Goal: Transaction & Acquisition: Purchase product/service

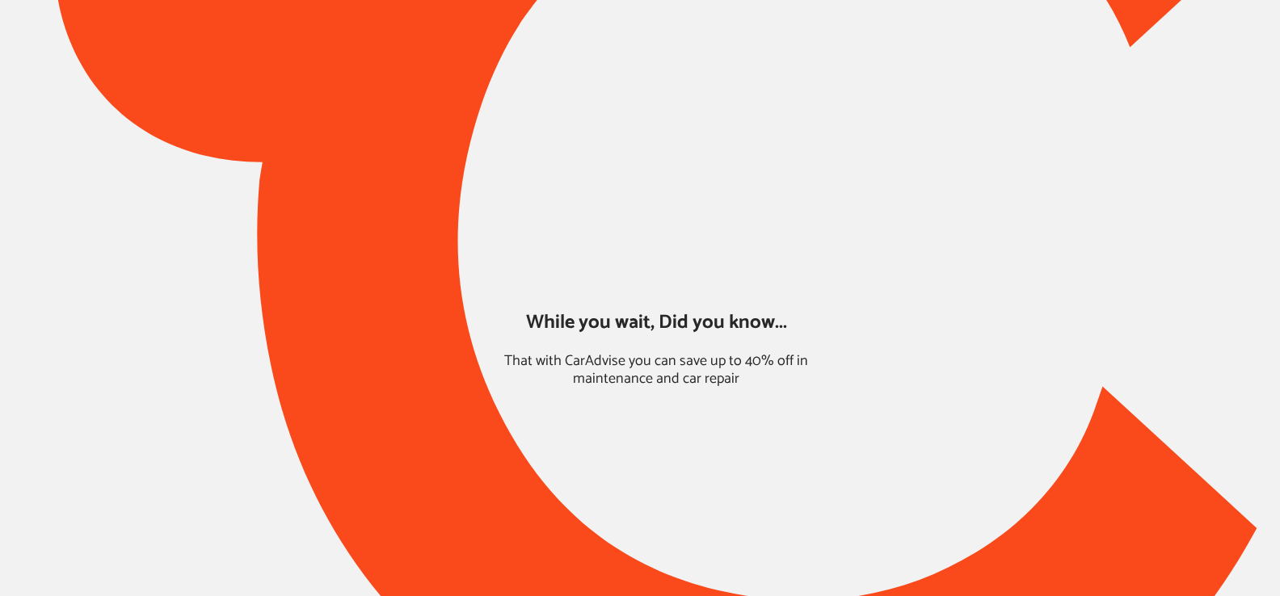
type input "*****"
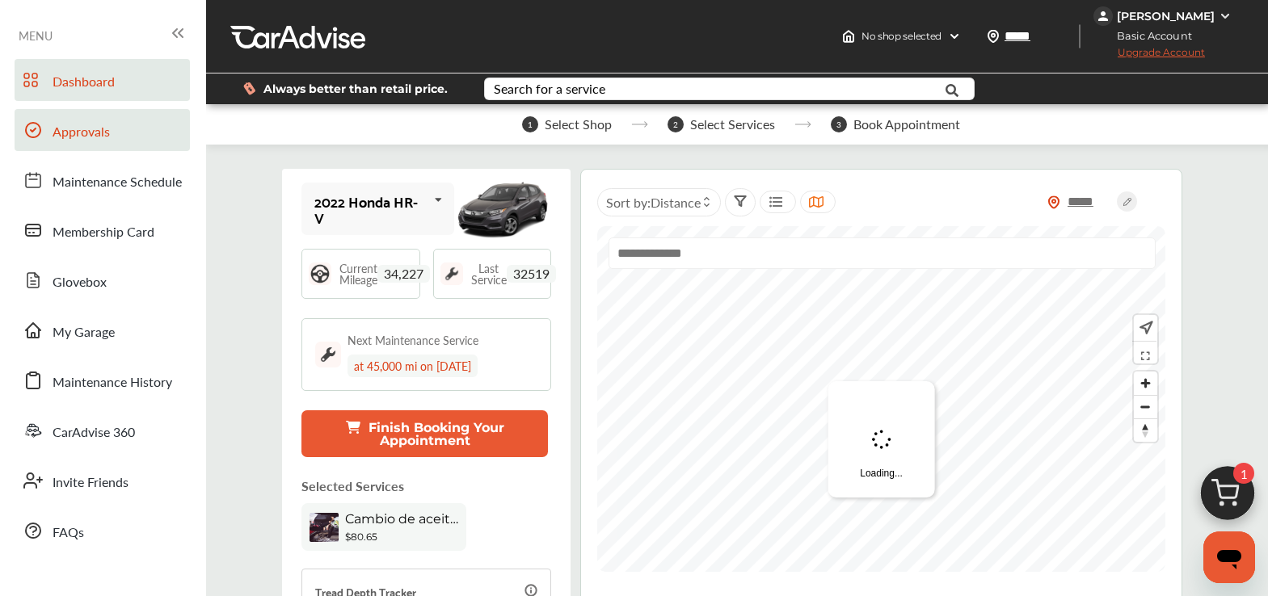
click at [135, 130] on link "Approvals" at bounding box center [102, 130] width 175 height 42
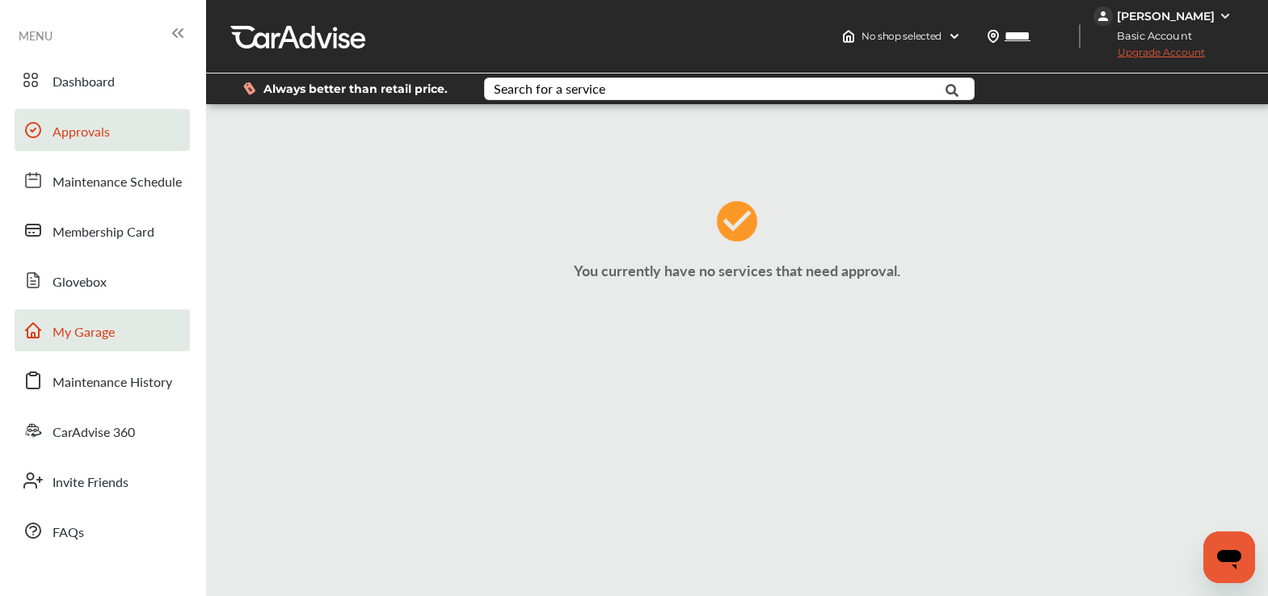
click at [96, 347] on link "My Garage" at bounding box center [102, 330] width 175 height 42
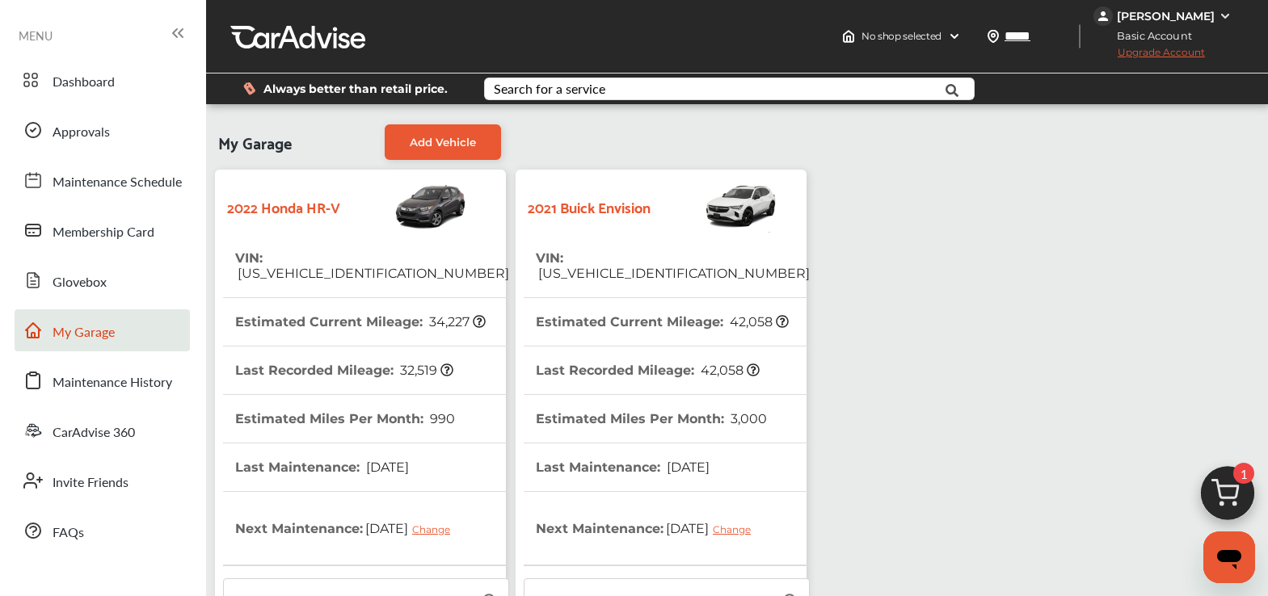
click at [587, 266] on span "[US_VEHICLE_IDENTIFICATION_NUMBER]" at bounding box center [673, 273] width 274 height 15
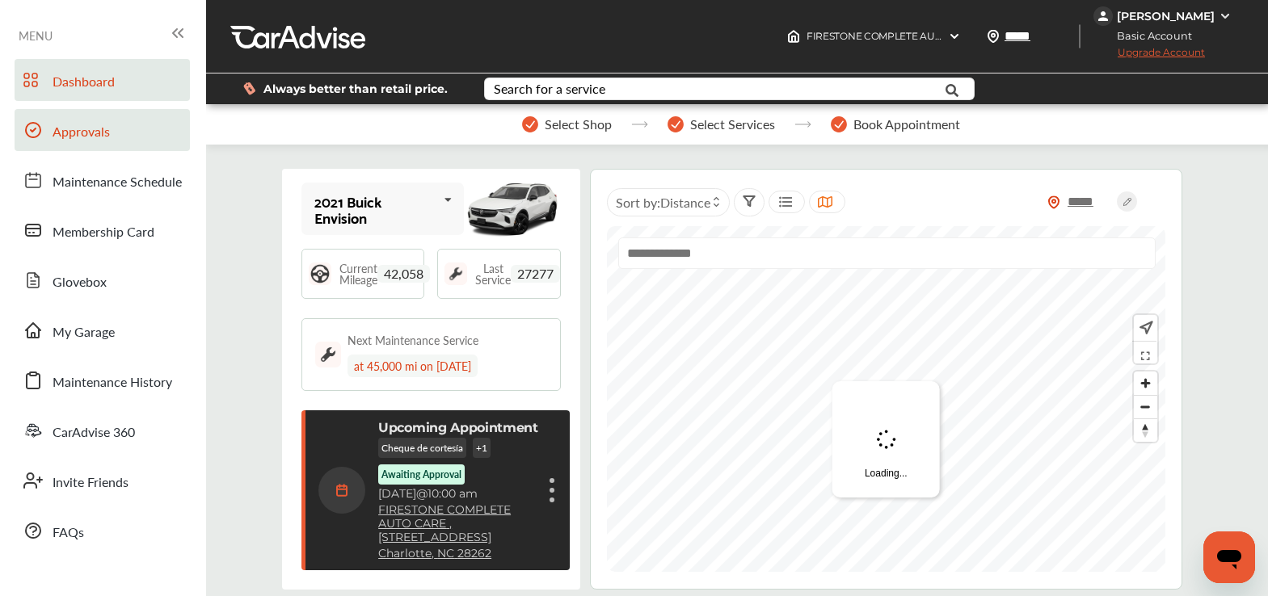
click at [124, 138] on link "Approvals" at bounding box center [102, 130] width 175 height 42
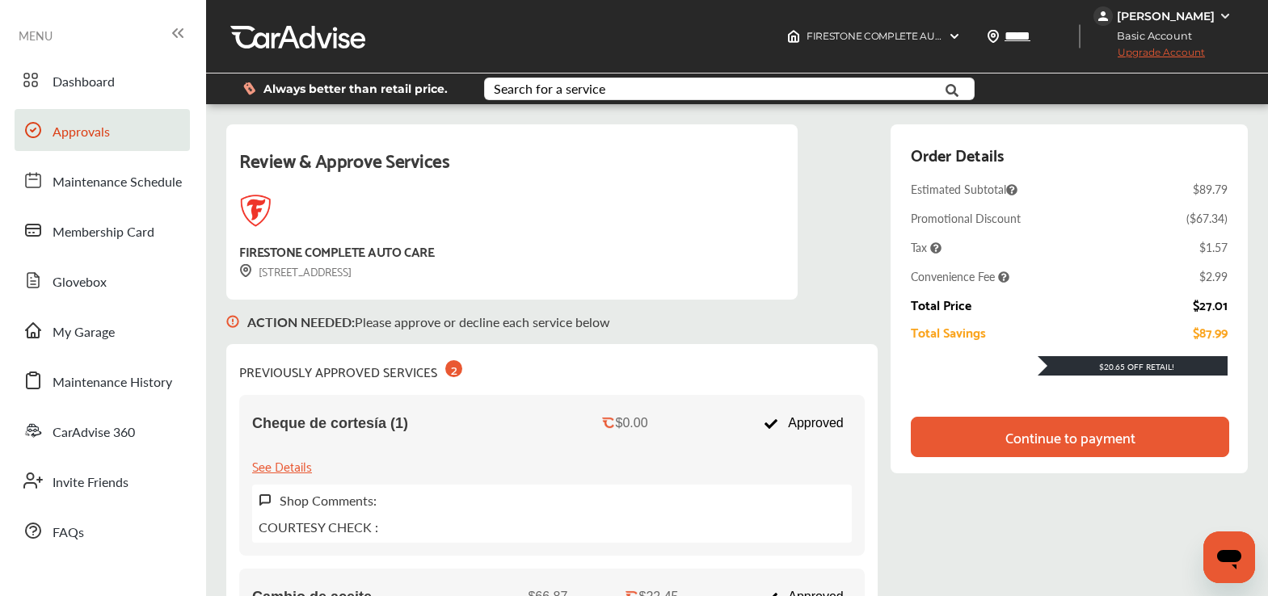
scroll to position [3, 0]
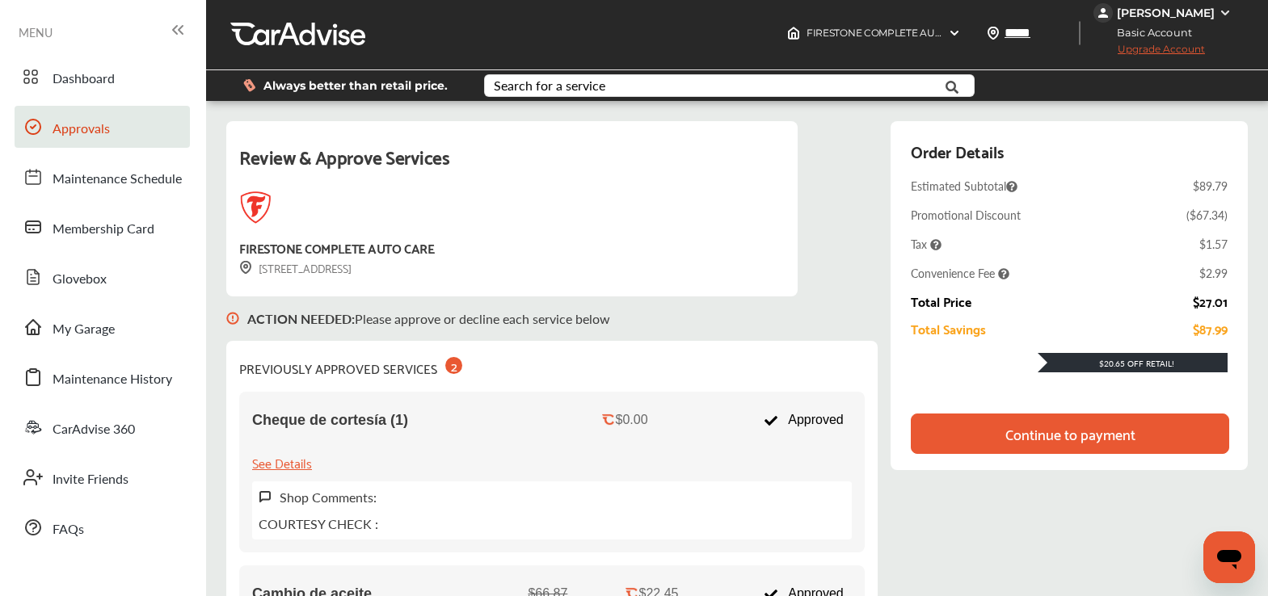
click at [1061, 421] on div "Review & Approve Services FIRESTONE COMPLETE AUTO CARE [STREET_ADDRESS] ACTION …" at bounding box center [736, 518] width 1021 height 794
click at [1056, 429] on div "Continue to payment" at bounding box center [1070, 434] width 130 height 16
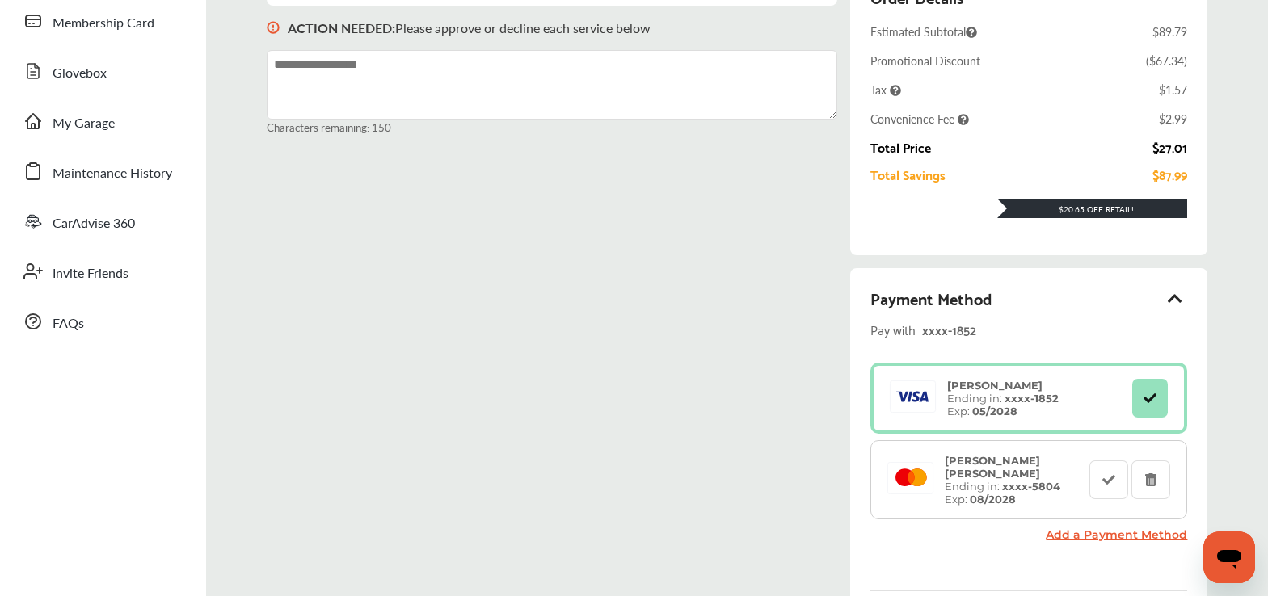
scroll to position [213, 0]
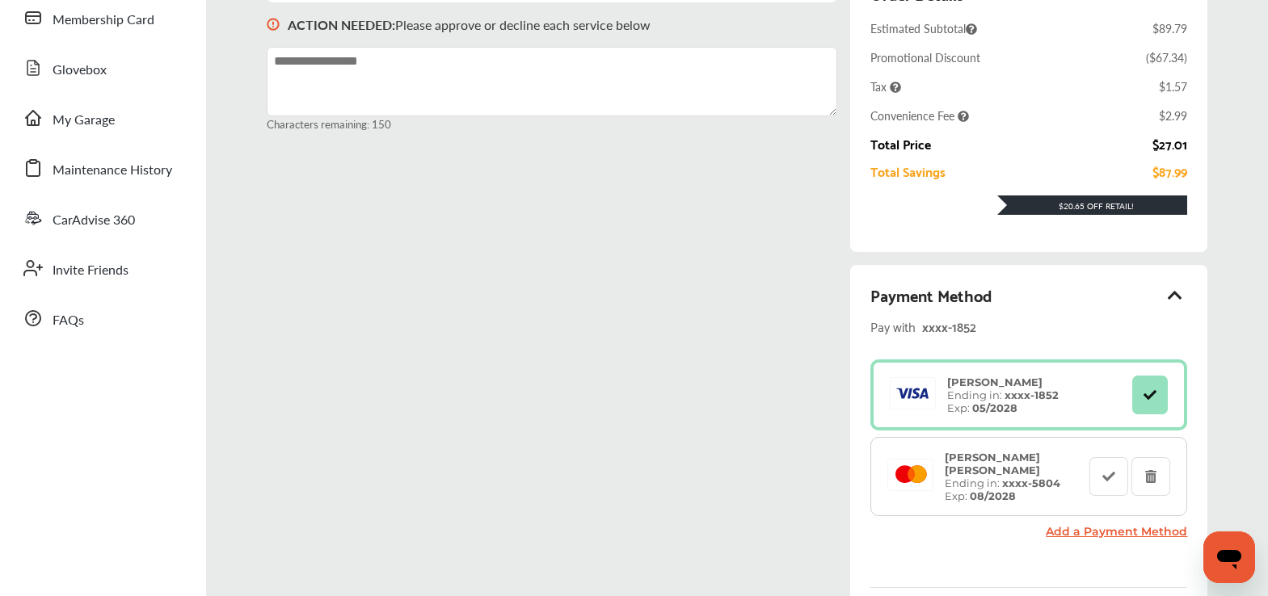
click at [1104, 529] on link "Add a Payment Method" at bounding box center [1116, 531] width 141 height 15
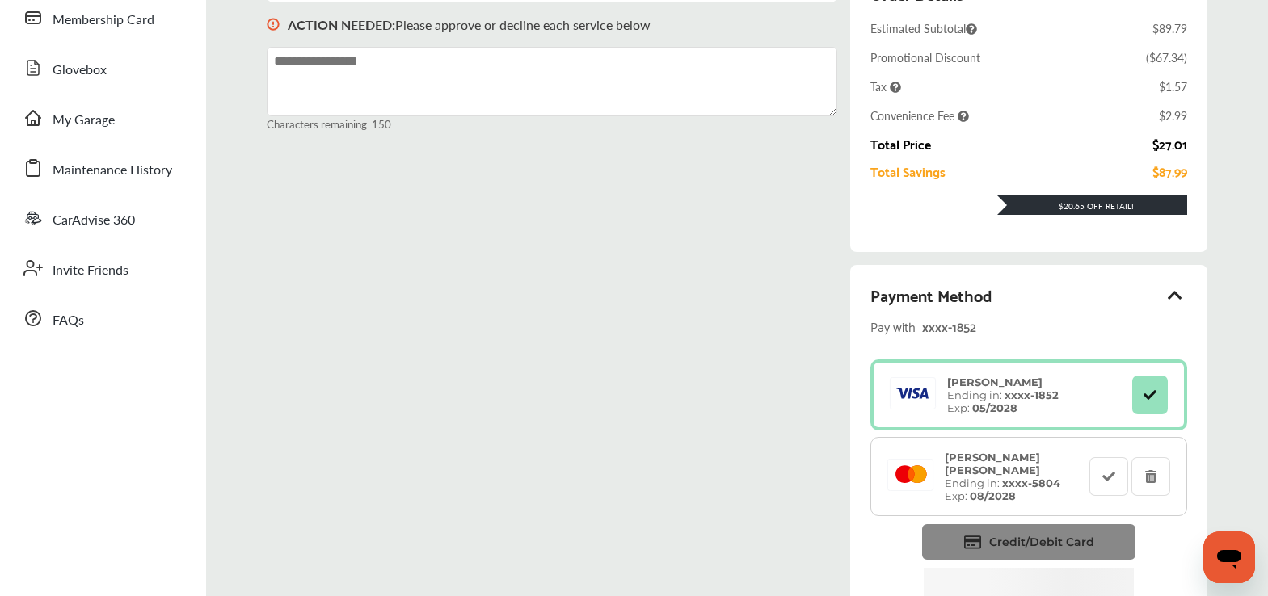
click at [1085, 529] on span "Credit/Debit Card" at bounding box center [1041, 542] width 105 height 15
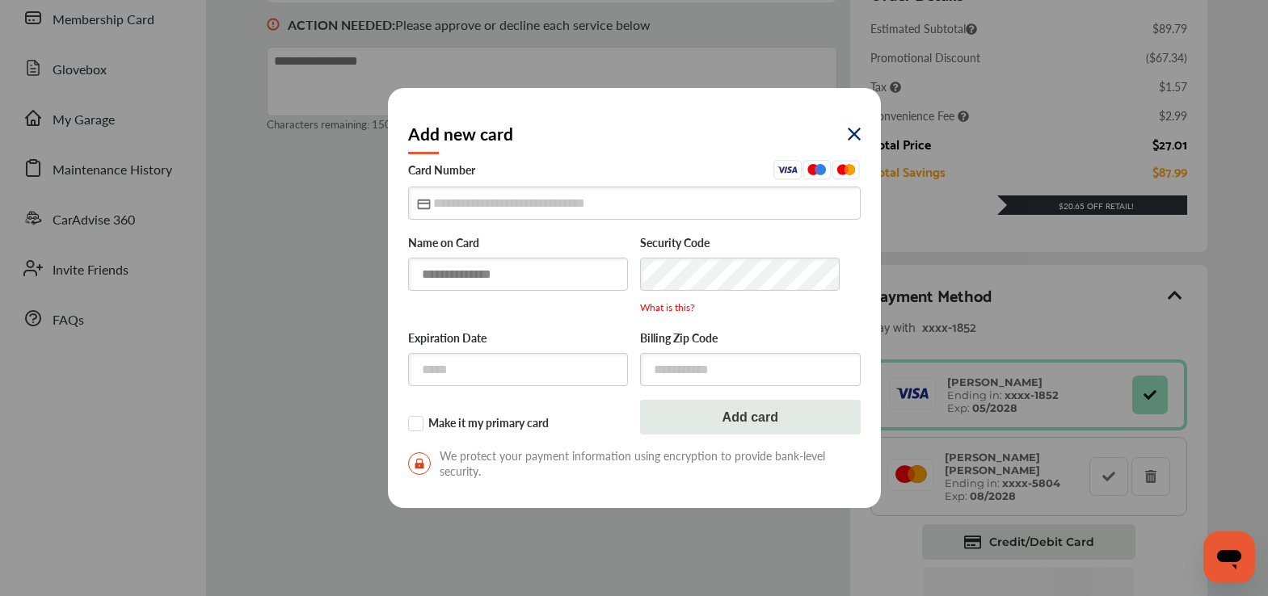
click at [466, 268] on input "text" at bounding box center [518, 274] width 221 height 33
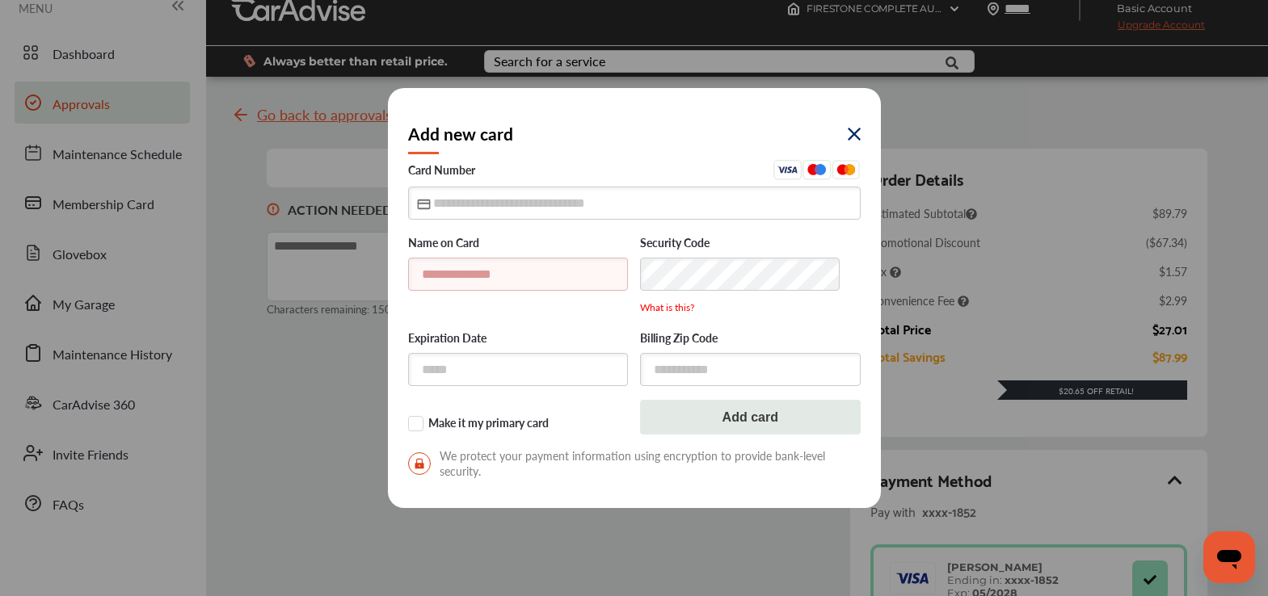
scroll to position [32, 0]
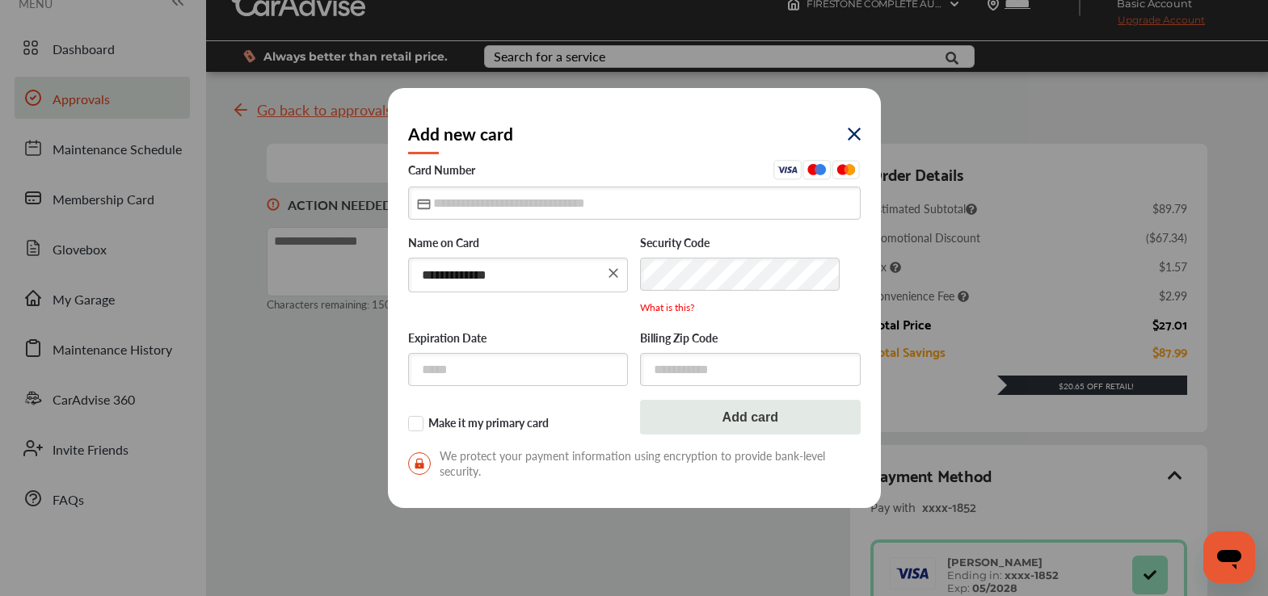
type input "**********"
click at [507, 200] on input "text" at bounding box center [634, 203] width 453 height 33
type input "**********"
click at [448, 367] on input "text" at bounding box center [518, 369] width 221 height 33
type input "*****"
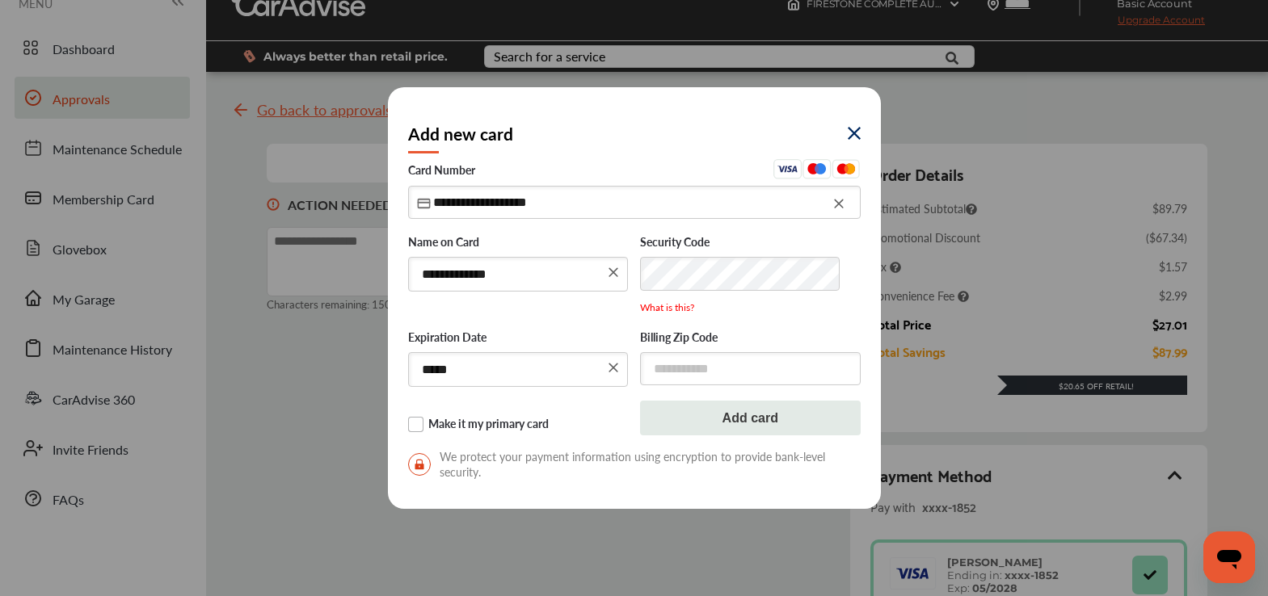
click at [420, 426] on label "Make it my primary card" at bounding box center [518, 425] width 221 height 16
click at [713, 375] on input "text" at bounding box center [750, 369] width 221 height 33
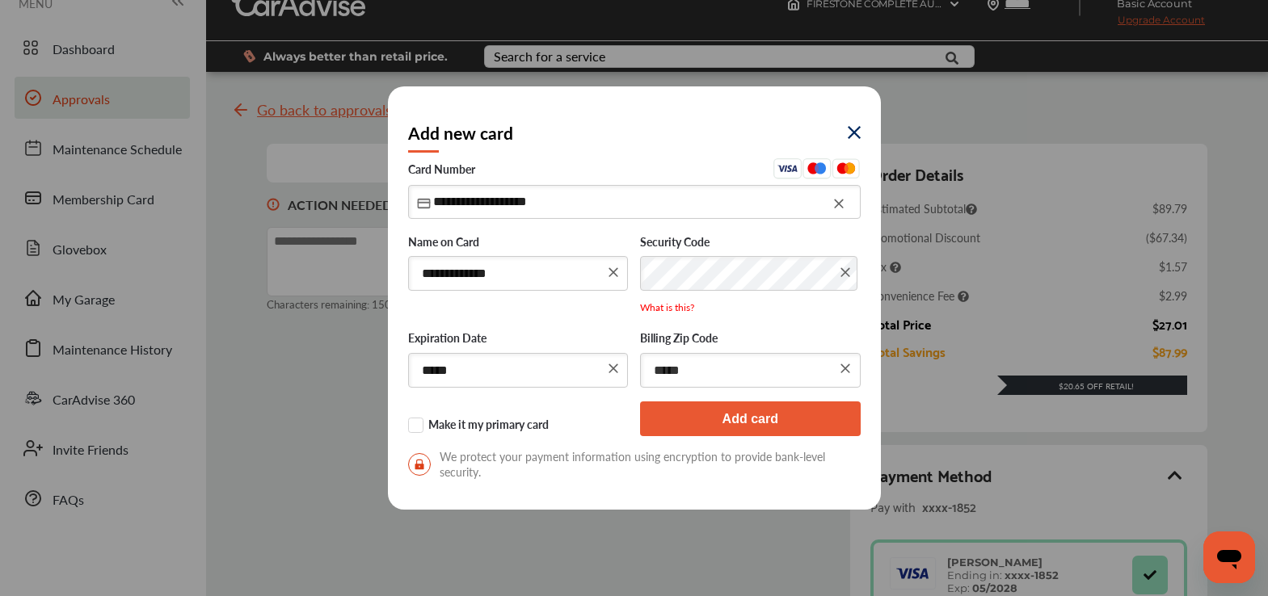
type input "*****"
click at [739, 407] on button "Add card" at bounding box center [750, 419] width 221 height 35
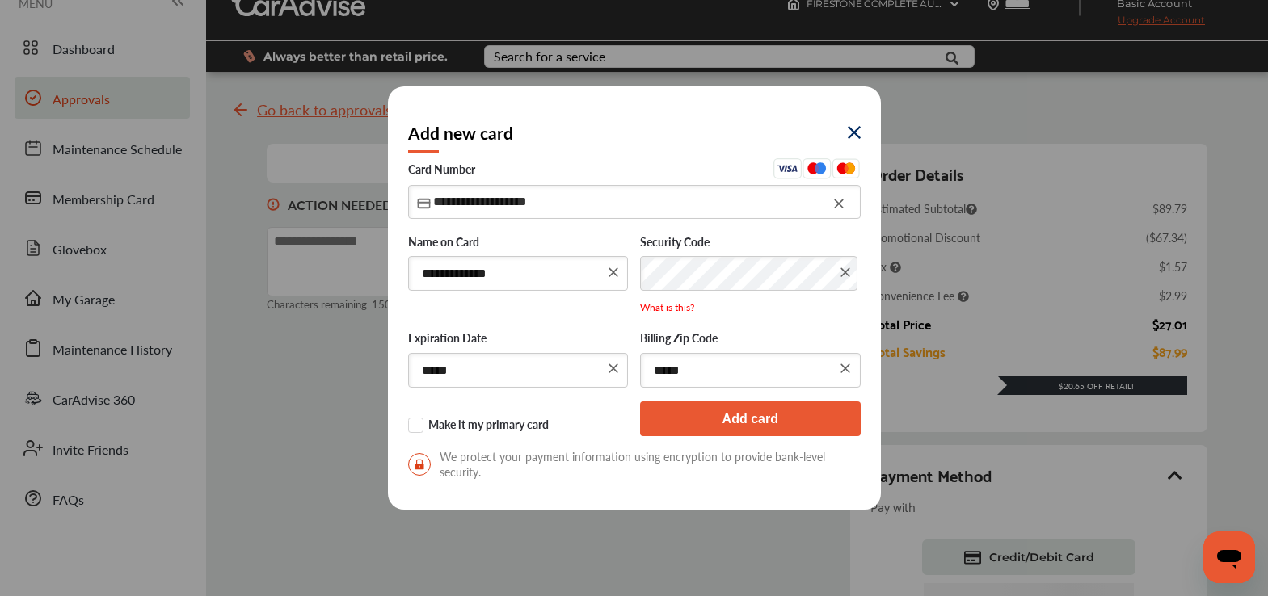
click at [592, 200] on input "**********" at bounding box center [634, 201] width 453 height 33
type input "**********"
click at [741, 423] on button "Add card" at bounding box center [750, 419] width 221 height 35
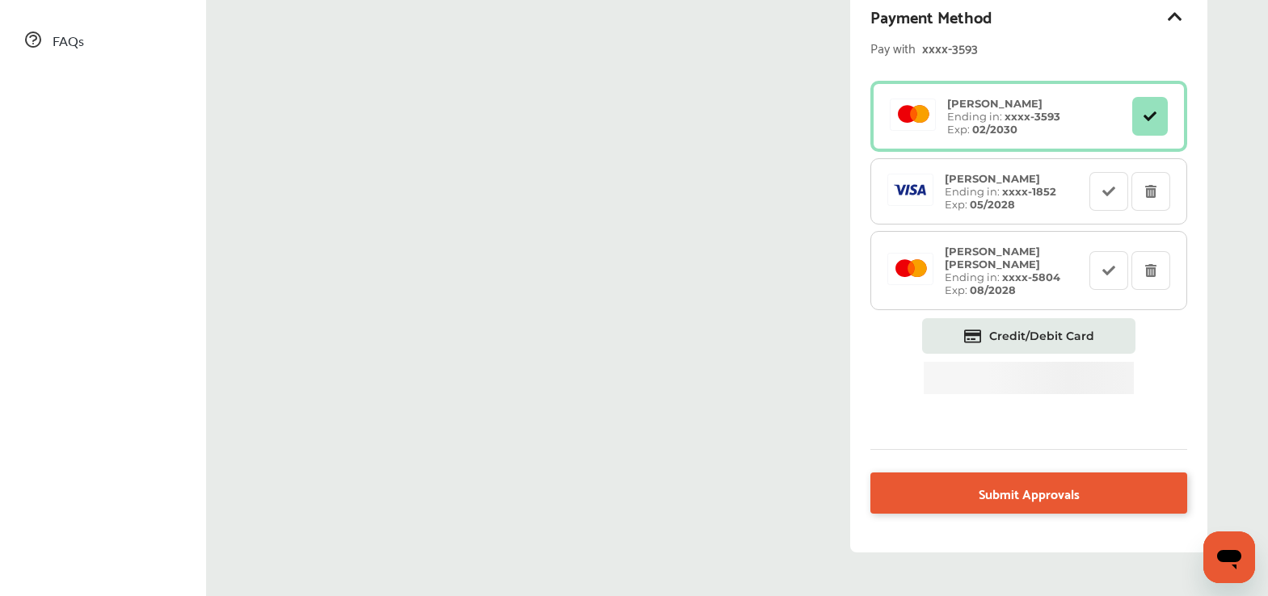
scroll to position [579, 0]
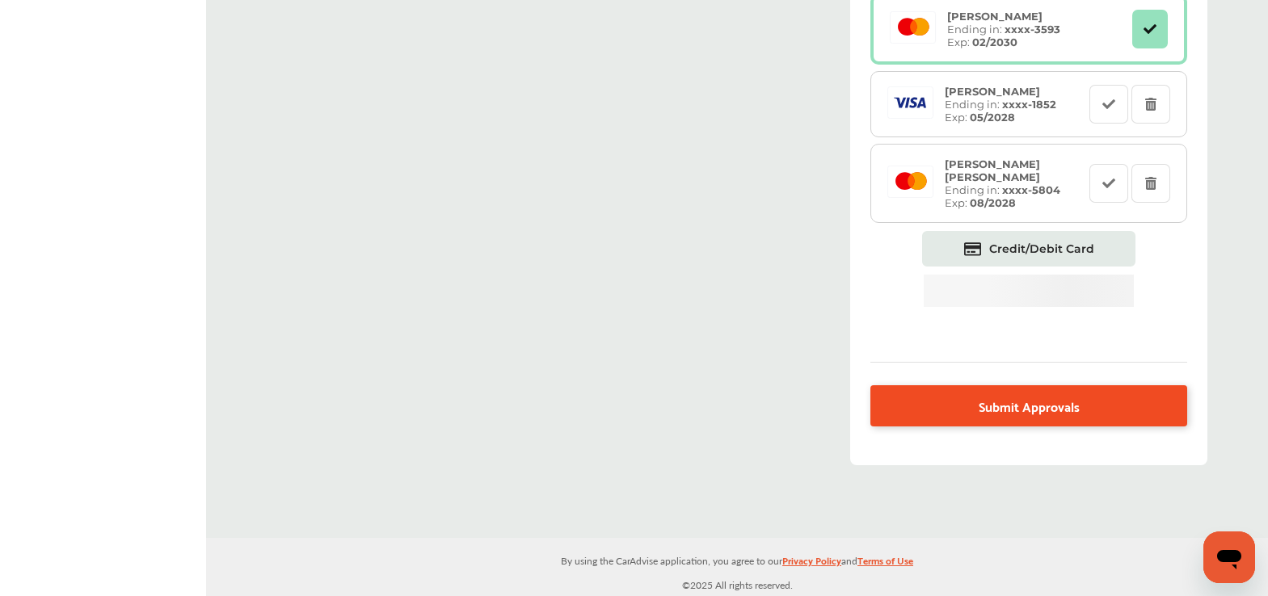
click at [994, 424] on link "Submit Approvals" at bounding box center [1028, 405] width 317 height 41
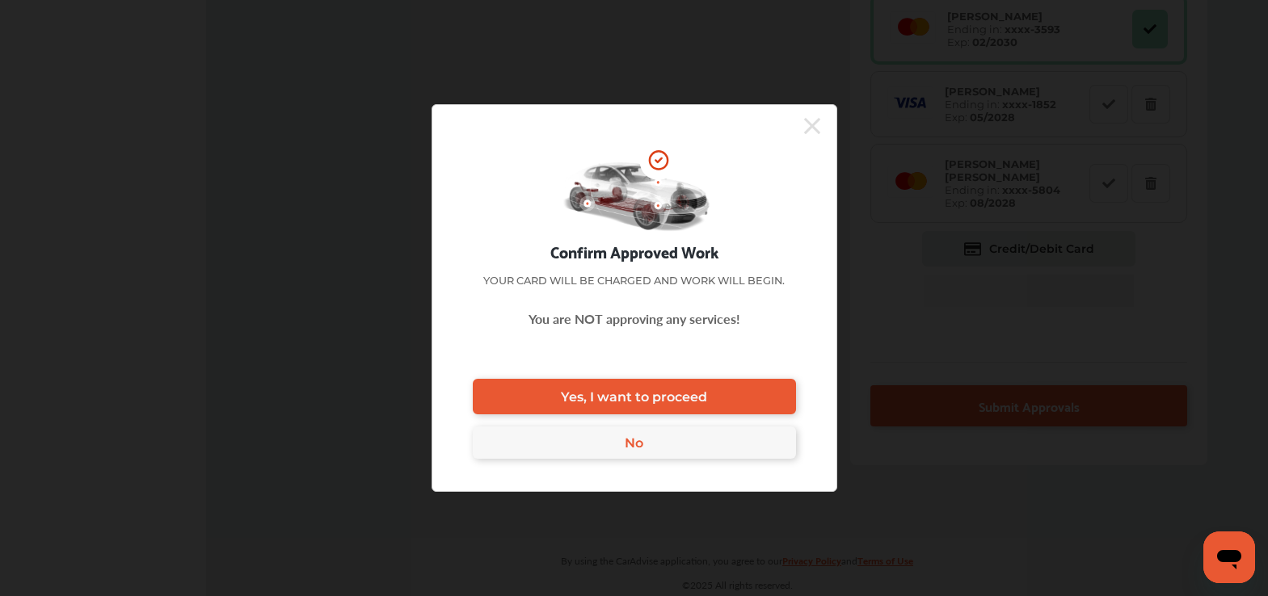
click at [810, 124] on icon at bounding box center [812, 126] width 16 height 16
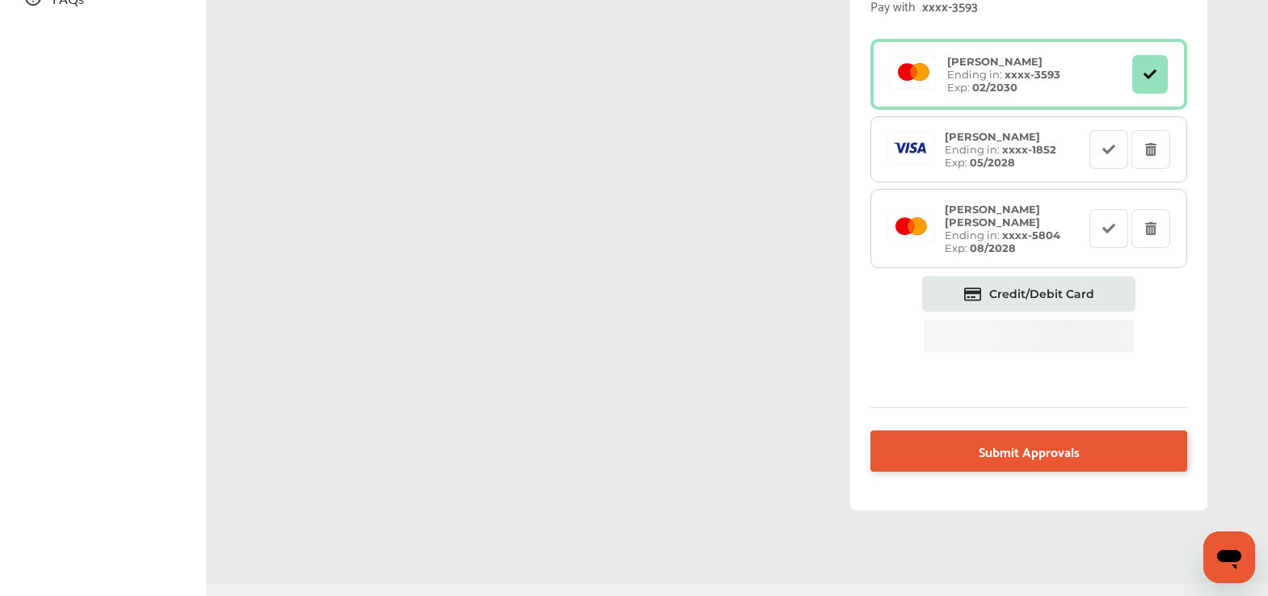
scroll to position [533, 0]
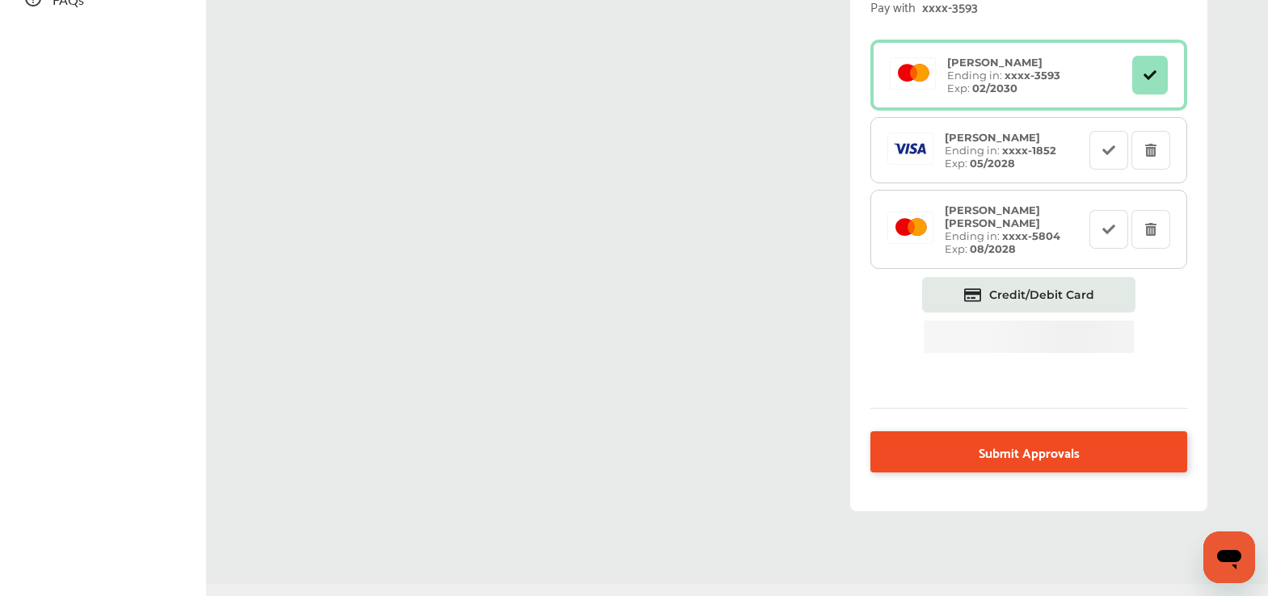
click at [1078, 463] on link "Submit Approvals" at bounding box center [1028, 452] width 317 height 41
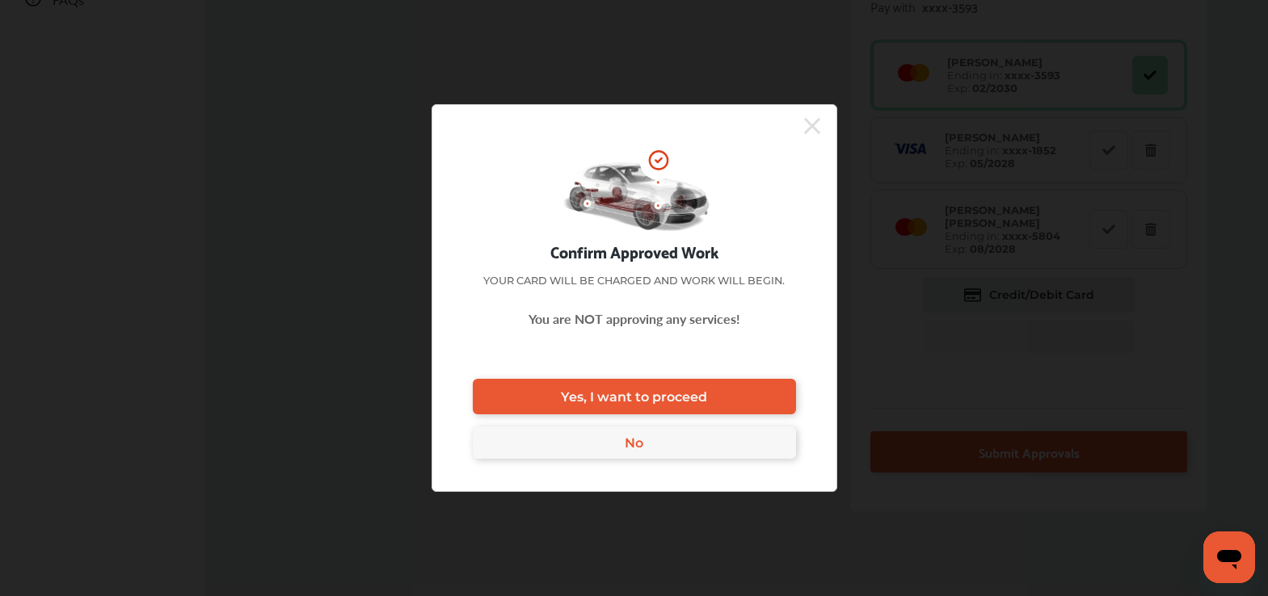
click at [799, 126] on div at bounding box center [626, 126] width 388 height 27
click at [815, 128] on icon at bounding box center [812, 126] width 16 height 16
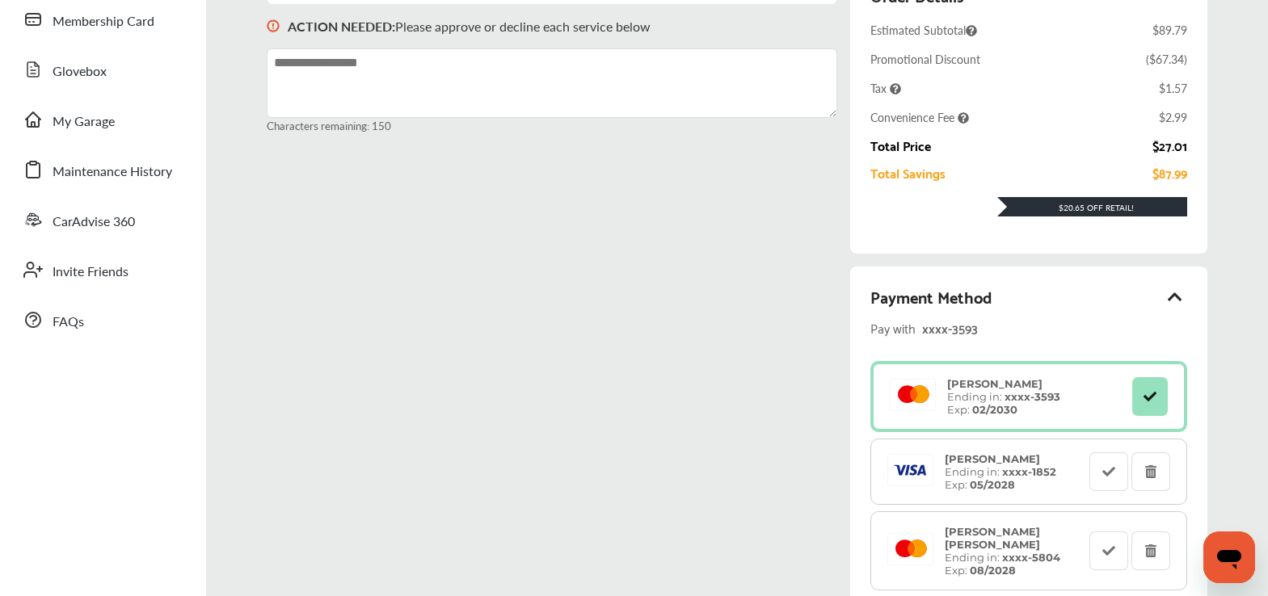
scroll to position [507, 0]
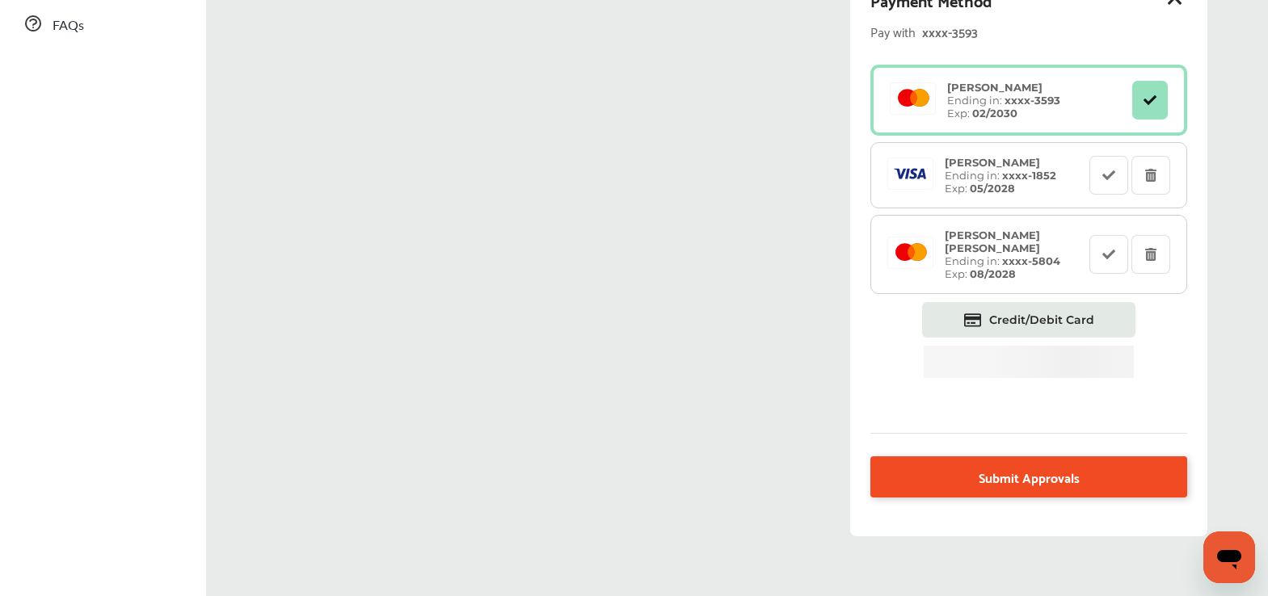
click at [970, 496] on link "Submit Approvals" at bounding box center [1028, 477] width 317 height 41
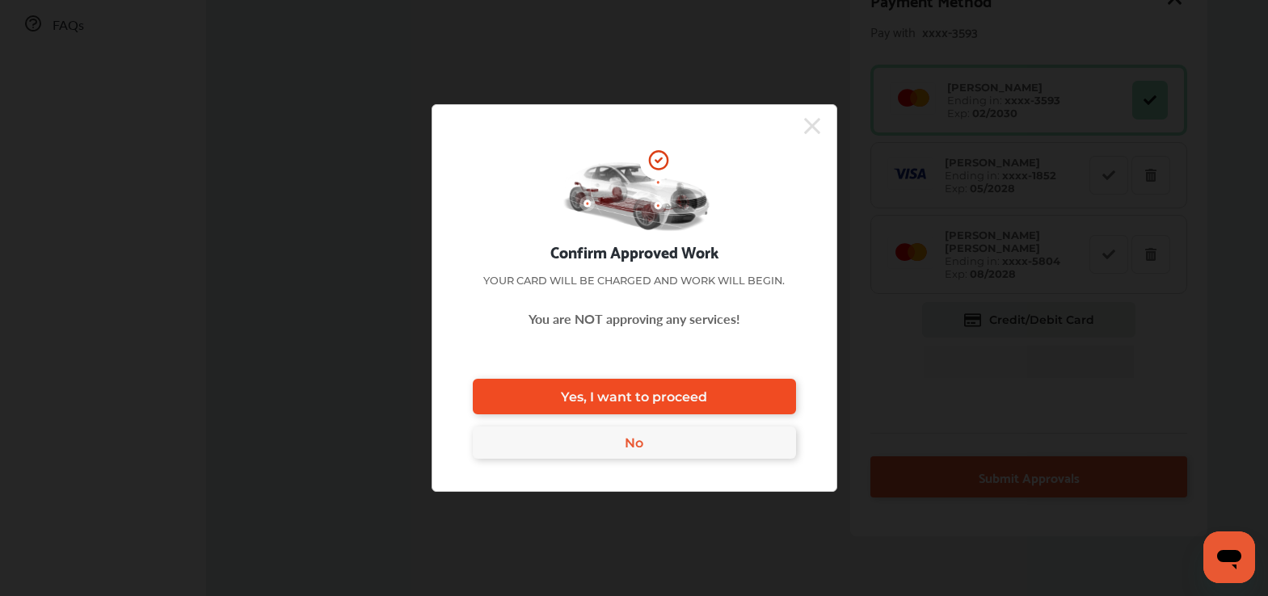
click at [708, 398] on link "Yes, I want to proceed" at bounding box center [634, 397] width 323 height 36
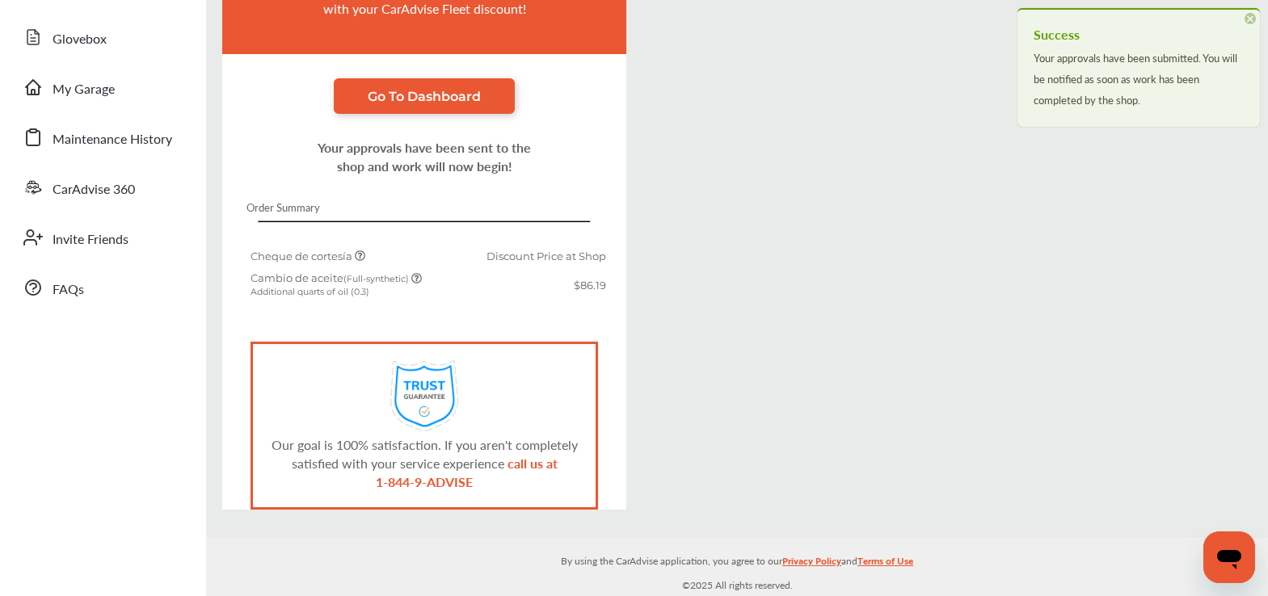
scroll to position [243, 0]
